Goal: Information Seeking & Learning: Understand process/instructions

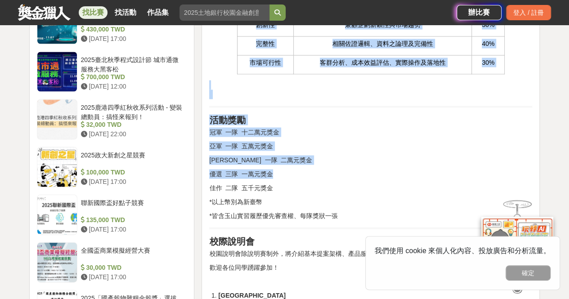
scroll to position [855, 0]
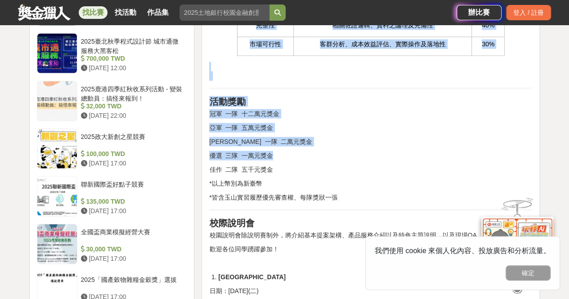
drag, startPoint x: 209, startPoint y: 113, endPoint x: 346, endPoint y: 148, distance: 141.4
click at [346, 148] on div "2025玉山銀行校園商業競賽 前言 玉山銀行致力於透過提供多元、便利的數位金融服務及平台，解決顧客於金融上遇到的大小事，隨時隨地提供如水電般便利的金融服務，同…" at bounding box center [370, 65] width 323 height 1218
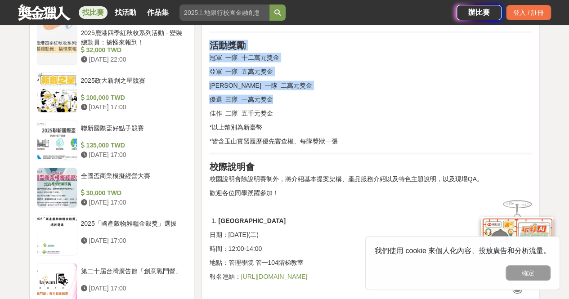
scroll to position [900, 0]
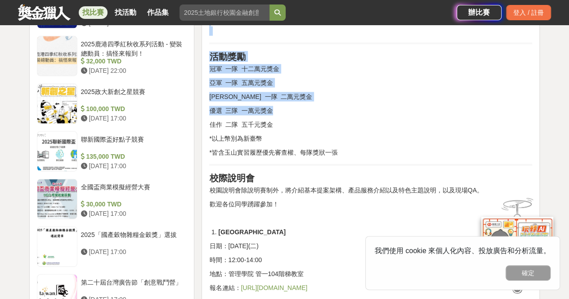
copy div "lo ipsumdolorsit、ametconsecte，adipiscingelit，seddoeiusmodtempo，incididuntutl，et…"
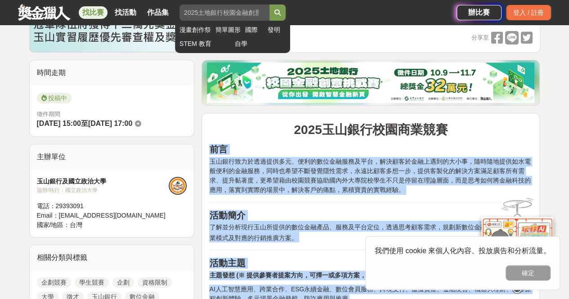
scroll to position [360, 0]
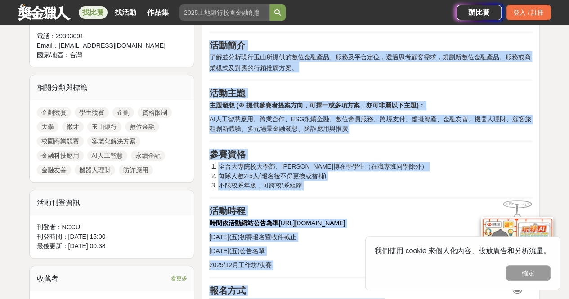
click at [323, 116] on span "AI人工智慧應用、跨業合作、ESG永續金融、數位會員服務、跨境支付、虛擬資產、金融友善、機器人理財、顧客旅程創新體驗、多元場景金融發想、防詐應用與推廣" at bounding box center [370, 124] width 322 height 17
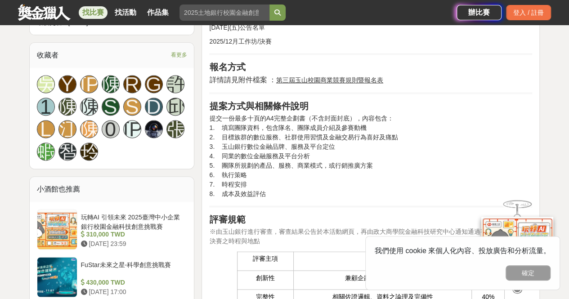
scroll to position [585, 0]
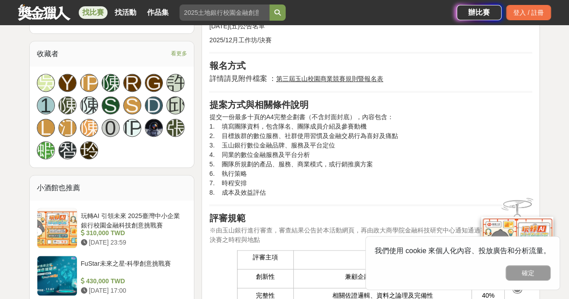
drag, startPoint x: 208, startPoint y: 117, endPoint x: 269, endPoint y: 193, distance: 97.0
copy p "提交一份最多十頁的A4完整企劃書（不含封面封底），內容包含： 1. 填寫團隊資料，包含隊名、團隊成員介紹及參賽動機 2. 目標族群的數位服務、社群使用習慣及金…"
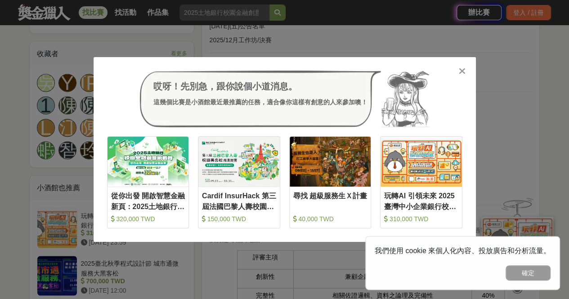
click at [465, 74] on icon at bounding box center [462, 71] width 7 height 9
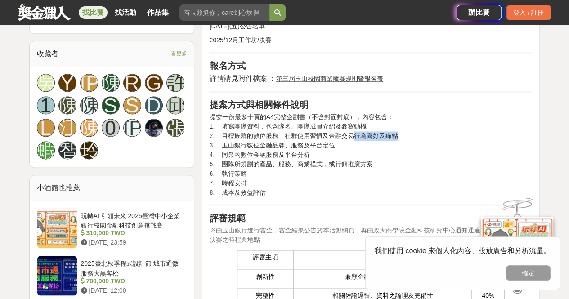
drag, startPoint x: 354, startPoint y: 135, endPoint x: 402, endPoint y: 136, distance: 48.6
click at [402, 136] on p "提交一份最多十頁的A4完整企劃書（不含封面封底），內容包含： 1. 填寫團隊資料，包含隊名、團隊成員介紹及參賽動機 2. 目標族群的數位服務、社群使用習慣及金…" at bounding box center [370, 154] width 323 height 85
